Goal: Communication & Community: Answer question/provide support

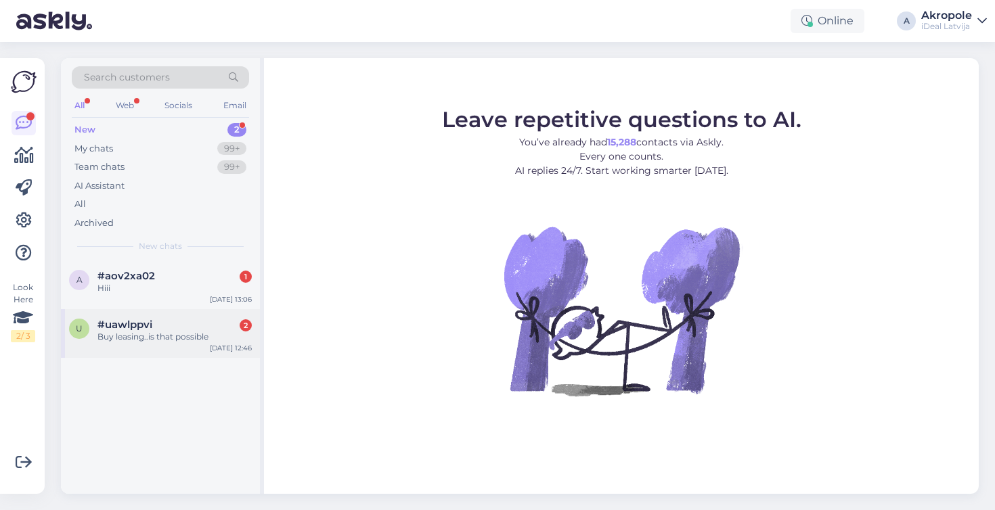
click at [156, 328] on div "#uawlppvi 2" at bounding box center [174, 325] width 154 height 12
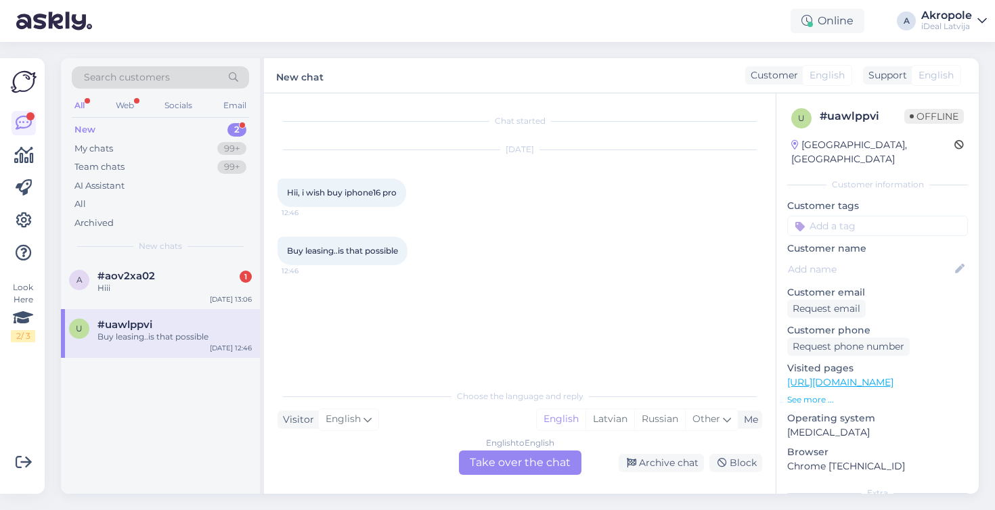
click at [525, 464] on div "English to English Take over the chat" at bounding box center [520, 463] width 123 height 24
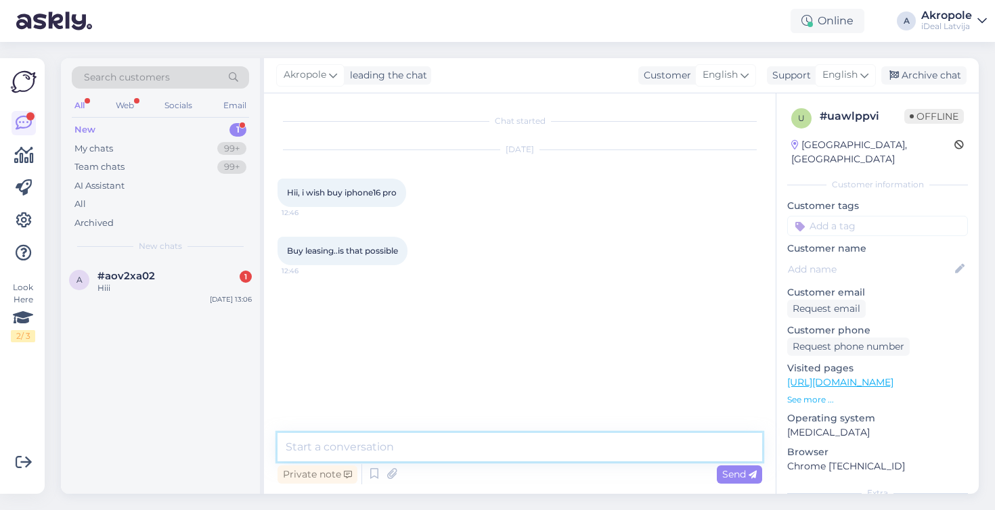
click at [414, 440] on textarea at bounding box center [520, 447] width 485 height 28
type textarea "Hi!"
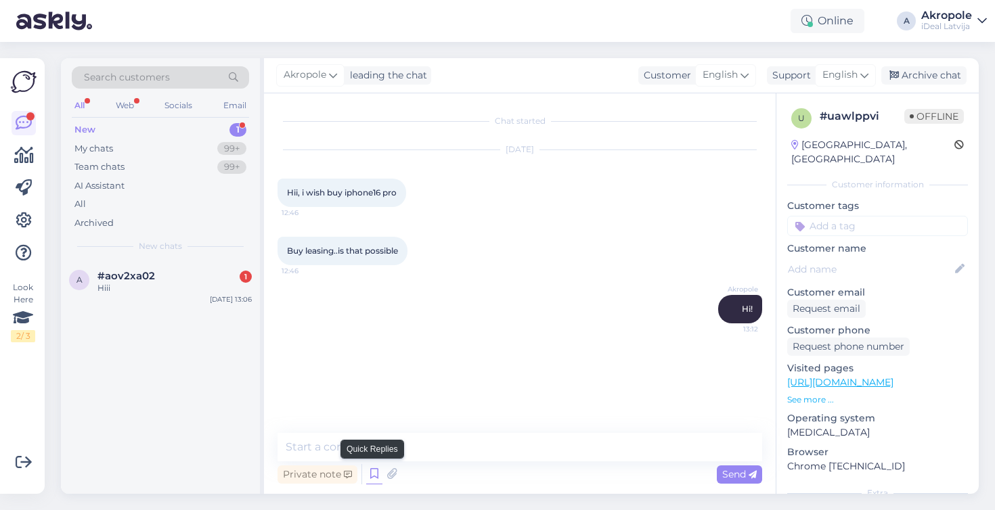
click at [374, 477] on icon at bounding box center [374, 474] width 16 height 20
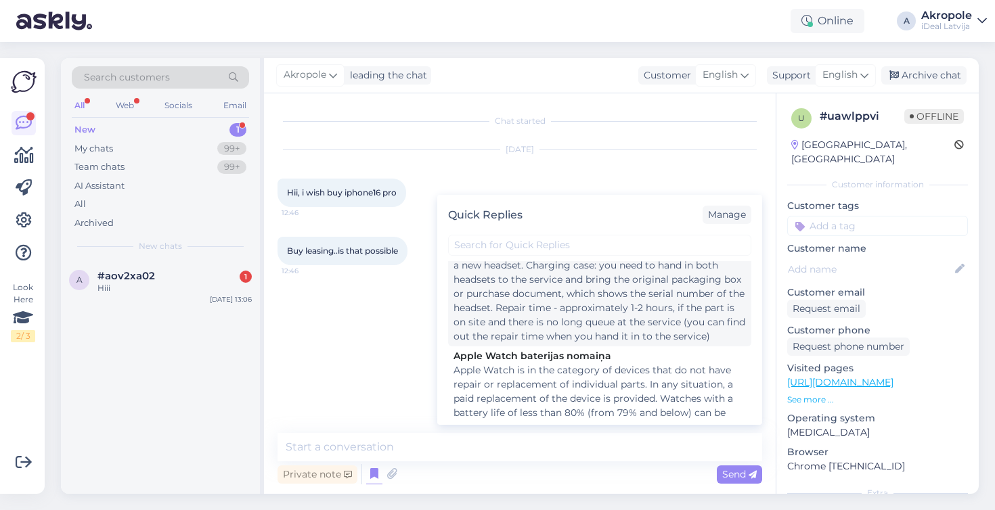
scroll to position [241, 0]
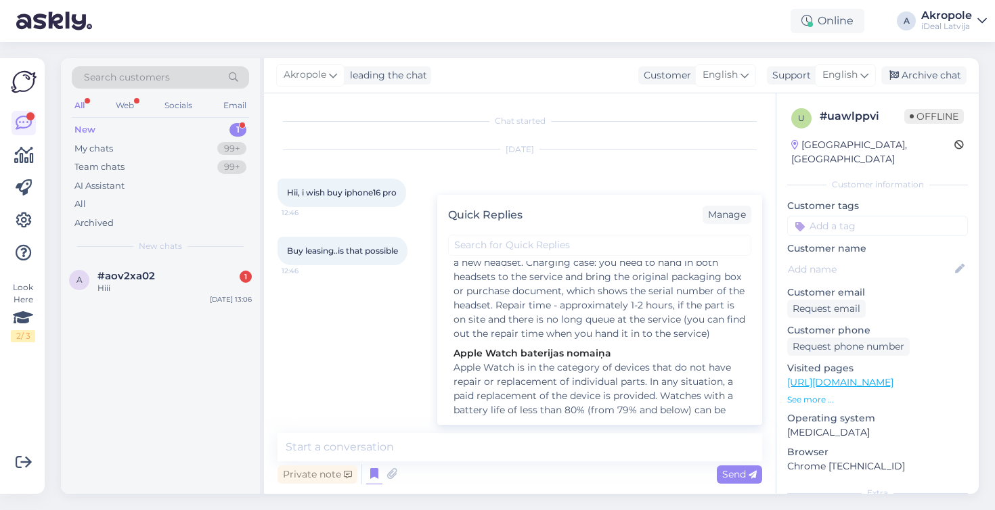
click at [728, 133] on div "Chat started Sep 6 2025 Hii, i wish buy iphone16 pro 12:46 Buy leasing..is that…" at bounding box center [526, 264] width 497 height 314
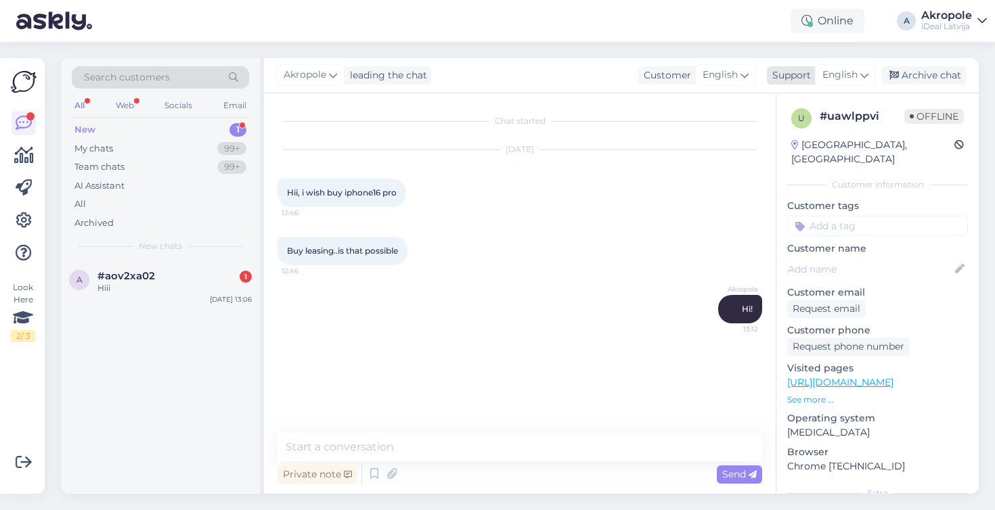
click at [856, 80] on span "English" at bounding box center [840, 75] width 35 height 15
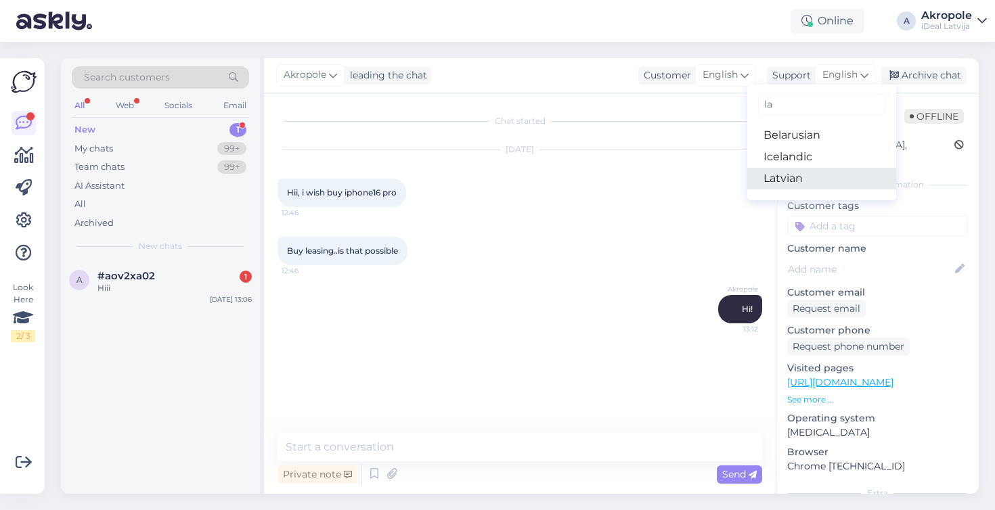
type input "la"
click at [787, 178] on link "Latvian" at bounding box center [821, 179] width 149 height 22
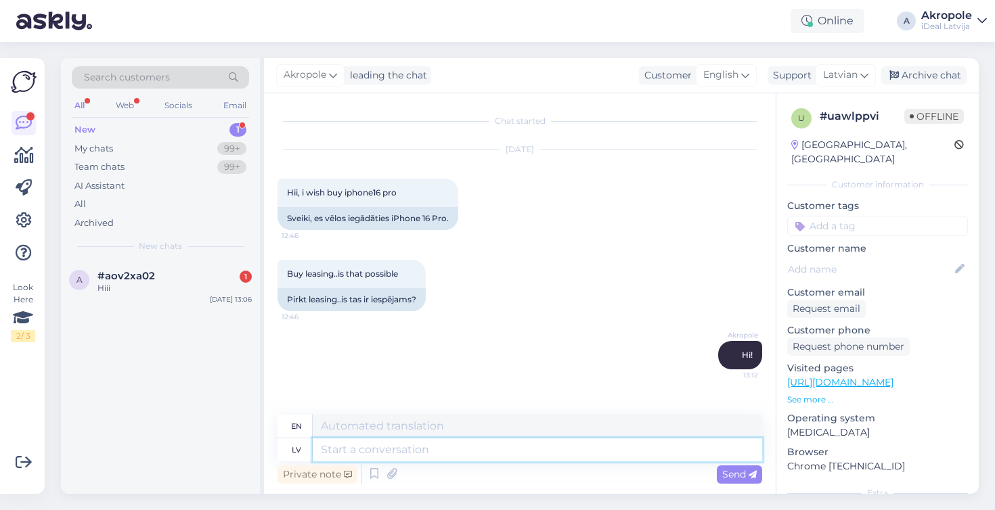
click at [345, 452] on textarea at bounding box center [538, 450] width 450 height 23
click at [366, 473] on icon at bounding box center [374, 474] width 16 height 20
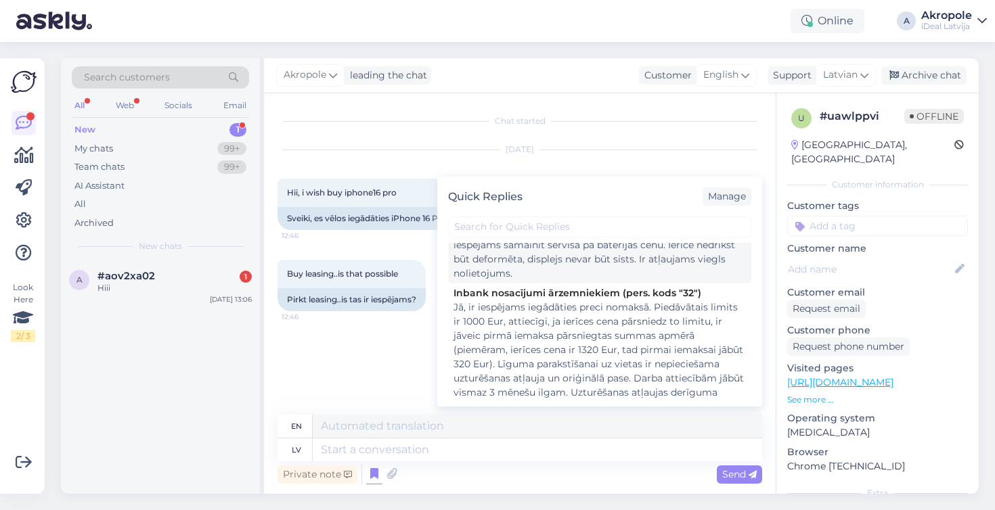
scroll to position [443, 0]
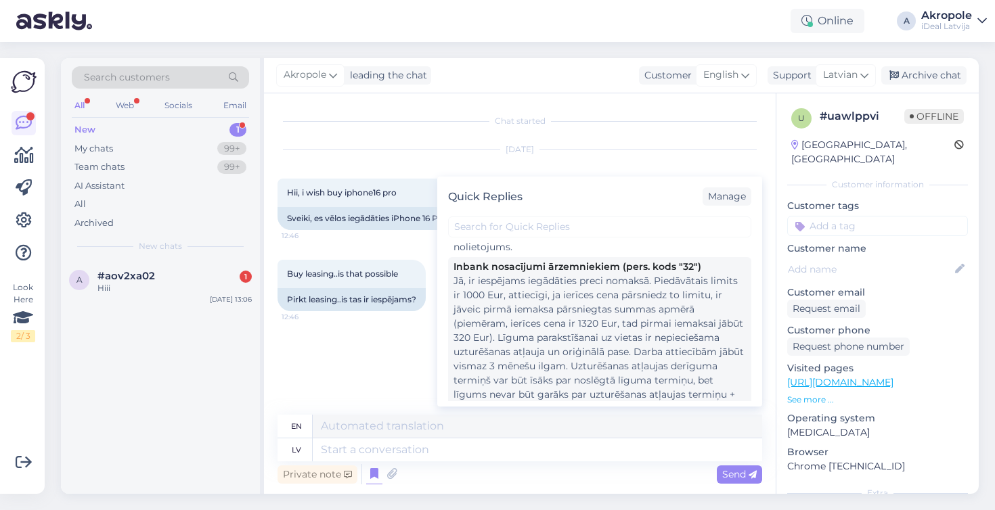
click at [573, 327] on div "Jā, ir iespējams iegādāties preci nomaksā. Piedāvātais limits ir 1000 Eur, atti…" at bounding box center [600, 345] width 292 height 142
type textarea "Yes, it is possible to purchase the product on installments. The offered limit …"
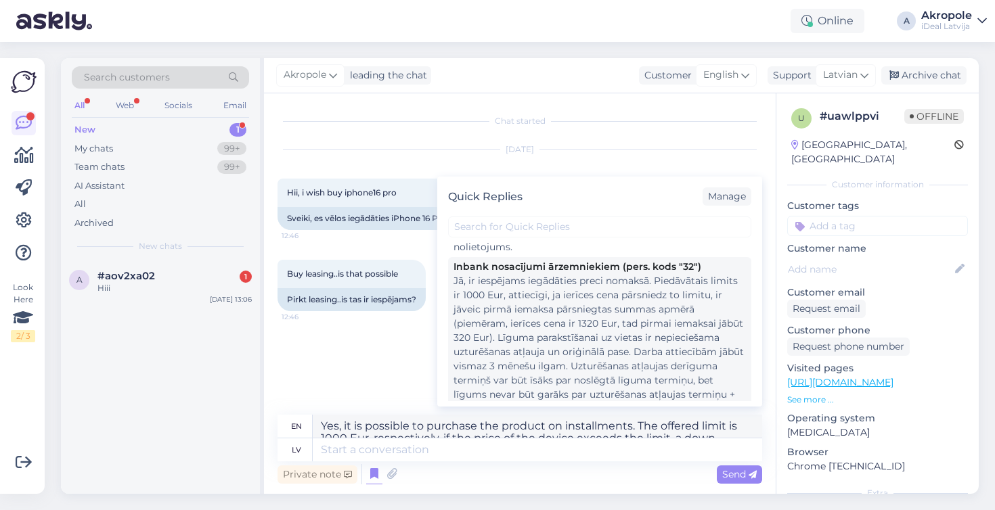
type textarea "Jā, ir iespējams iegādāties preci nomaksā. Piedāvātais limits ir 1000 Eur, atti…"
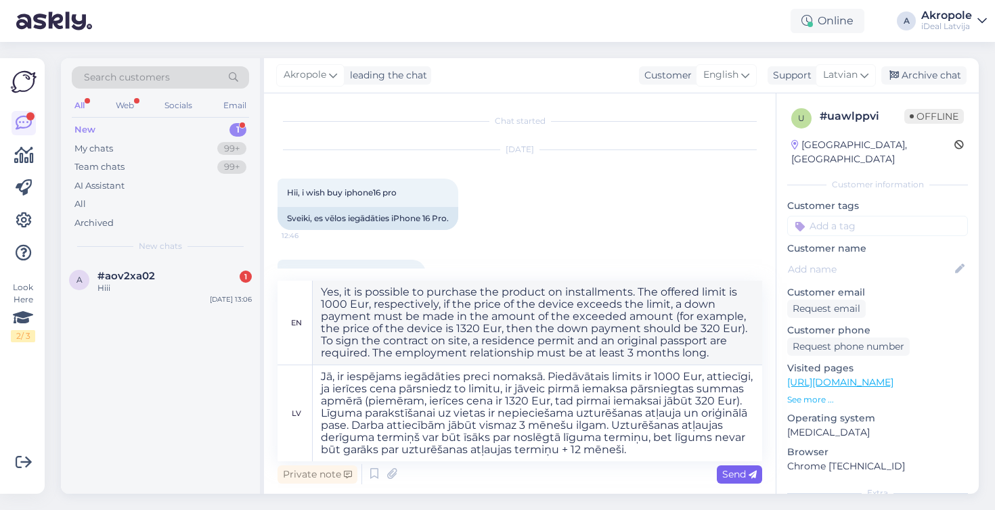
click at [741, 480] on span "Send" at bounding box center [739, 475] width 35 height 12
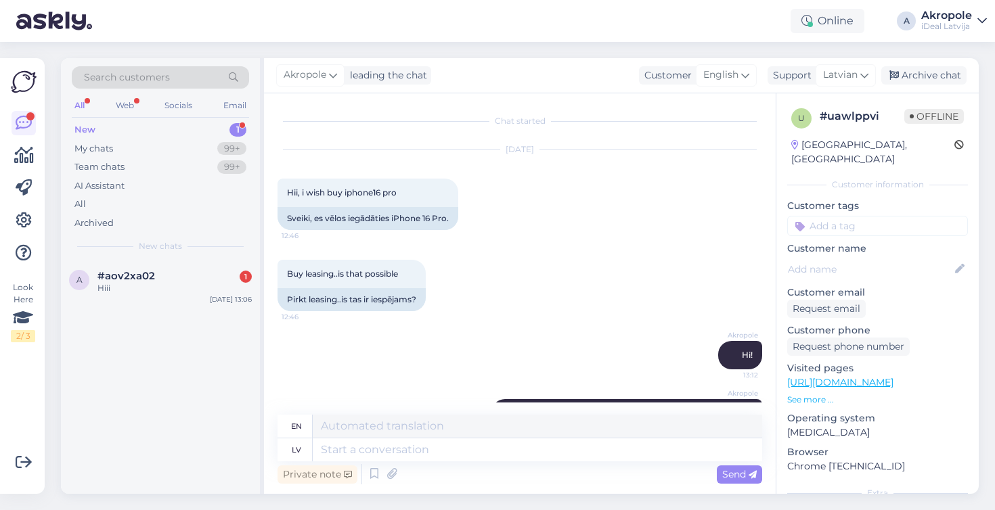
scroll to position [258, 0]
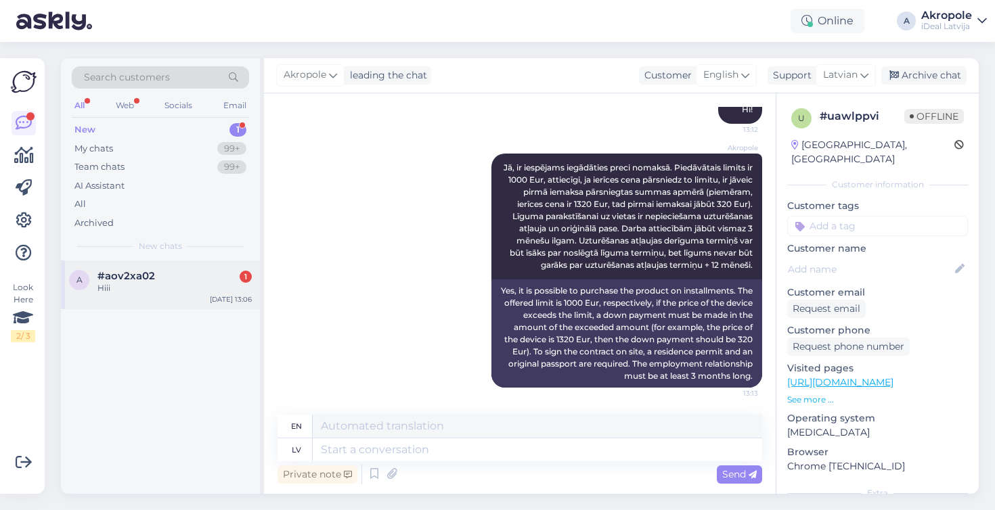
click at [203, 280] on div "#aov2xa02 1" at bounding box center [174, 276] width 154 height 12
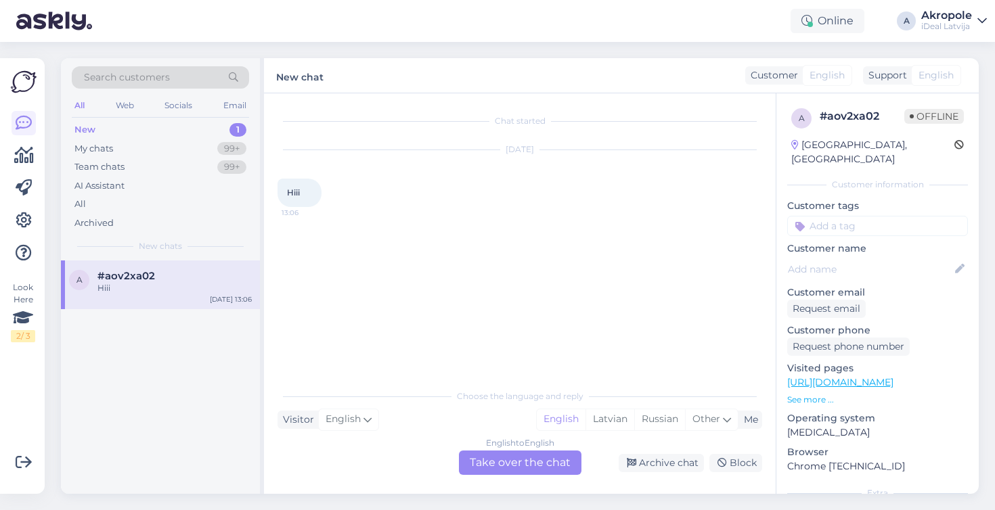
click at [531, 468] on div "English to English Take over the chat" at bounding box center [520, 463] width 123 height 24
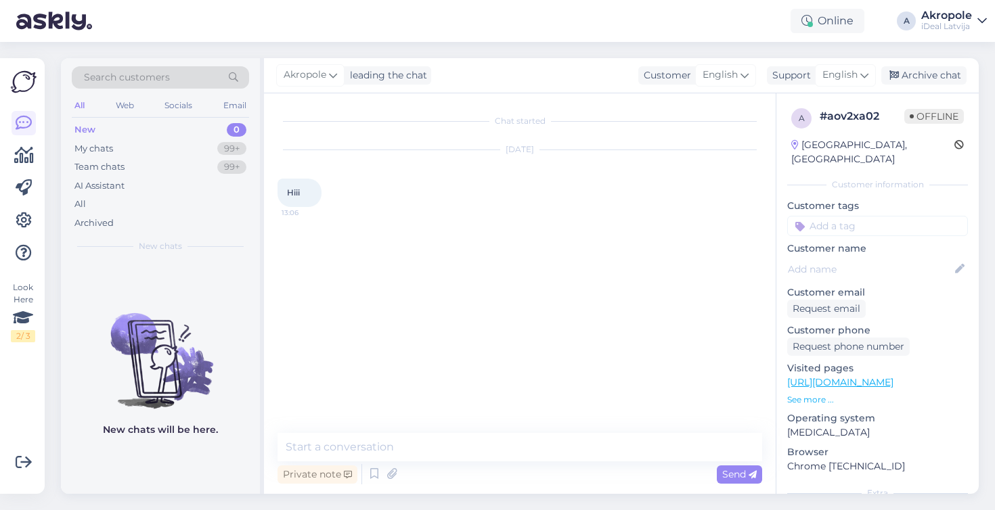
click at [517, 424] on div "Chat started Sep 6 2025 Hiii 13:06 Private note Send" at bounding box center [520, 293] width 512 height 401
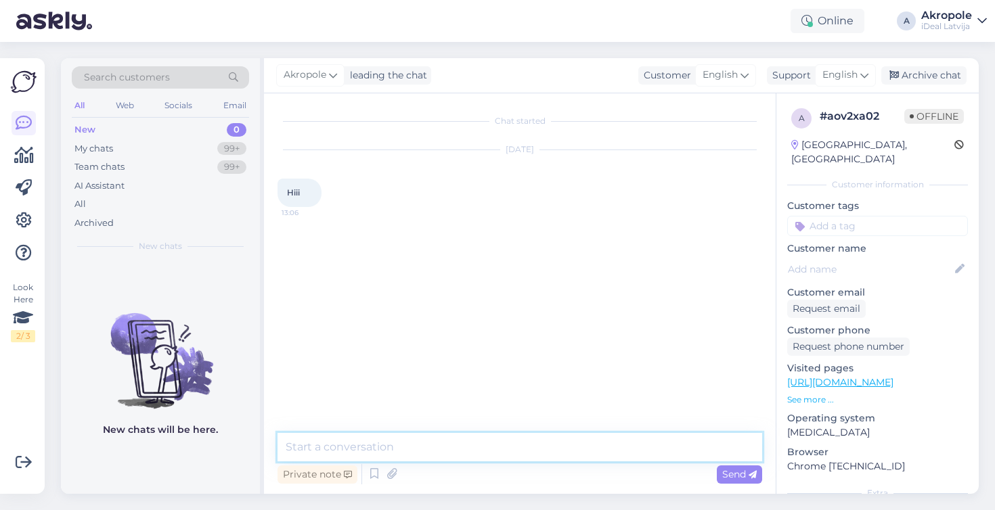
click at [517, 437] on textarea at bounding box center [520, 447] width 485 height 28
type textarea "Hi!"
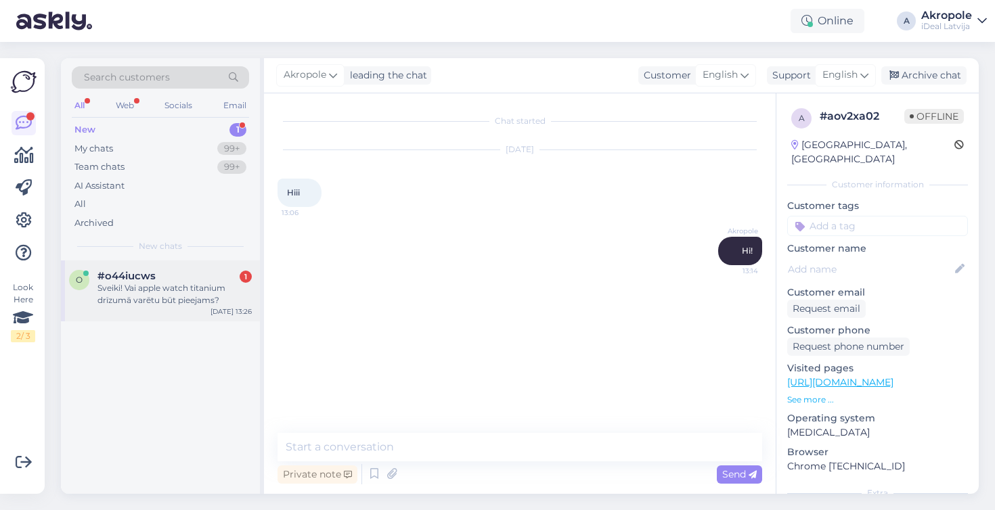
click at [179, 318] on div "o #o44iucws 1 Sveiki! Vai apple watch titanium drīzumā varētu būt pieejams? Sep…" at bounding box center [160, 291] width 199 height 61
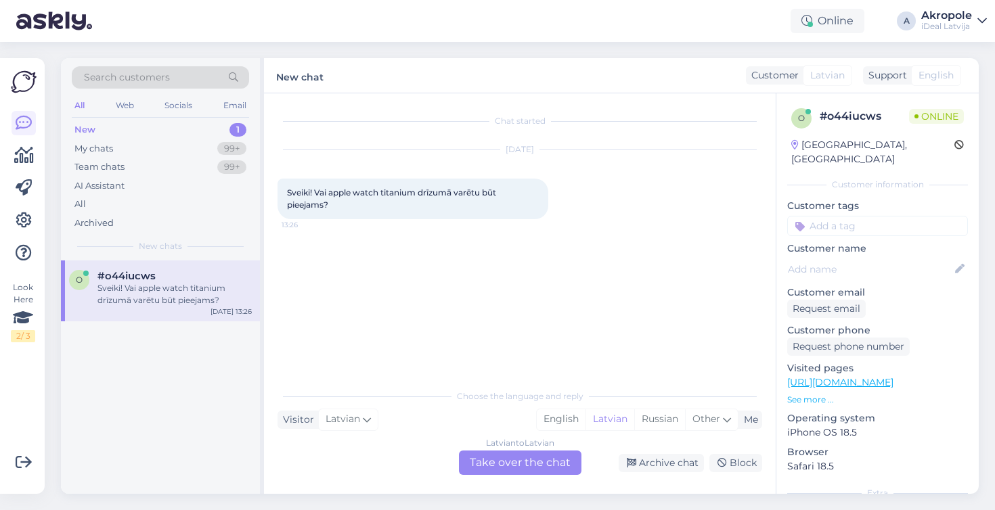
click at [521, 468] on div "Latvian to Latvian Take over the chat" at bounding box center [520, 463] width 123 height 24
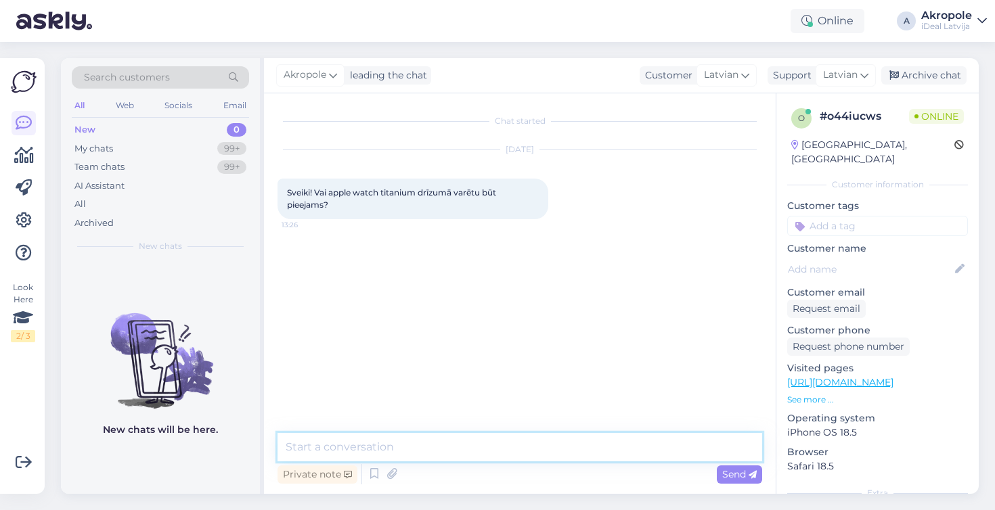
click at [450, 454] on textarea at bounding box center [520, 447] width 485 height 28
type textarea "Labdien!"
type textarea "("
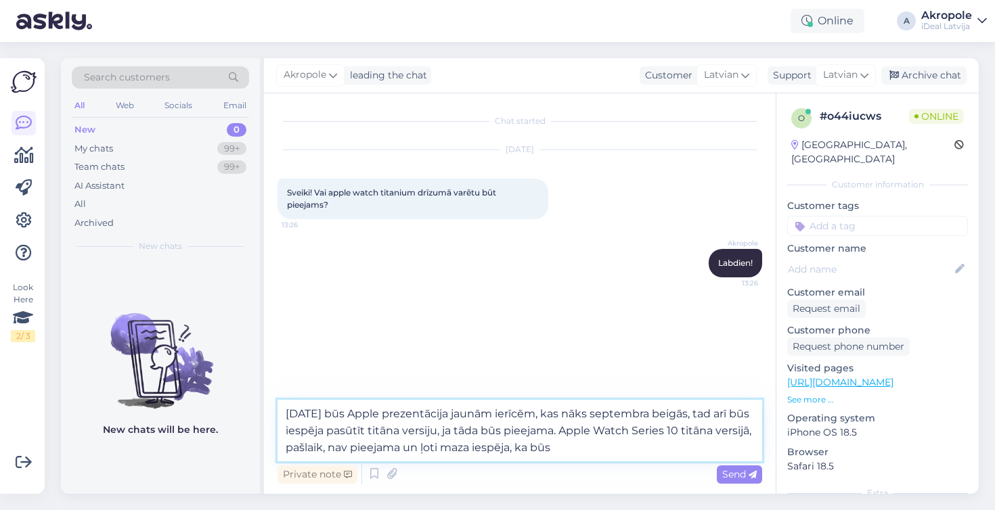
type textarea "9.septembrī būs Apple prezentācija jaunām ierīcēm, kas nāks septembra beigās, t…"
